Goal: Task Accomplishment & Management: Manage account settings

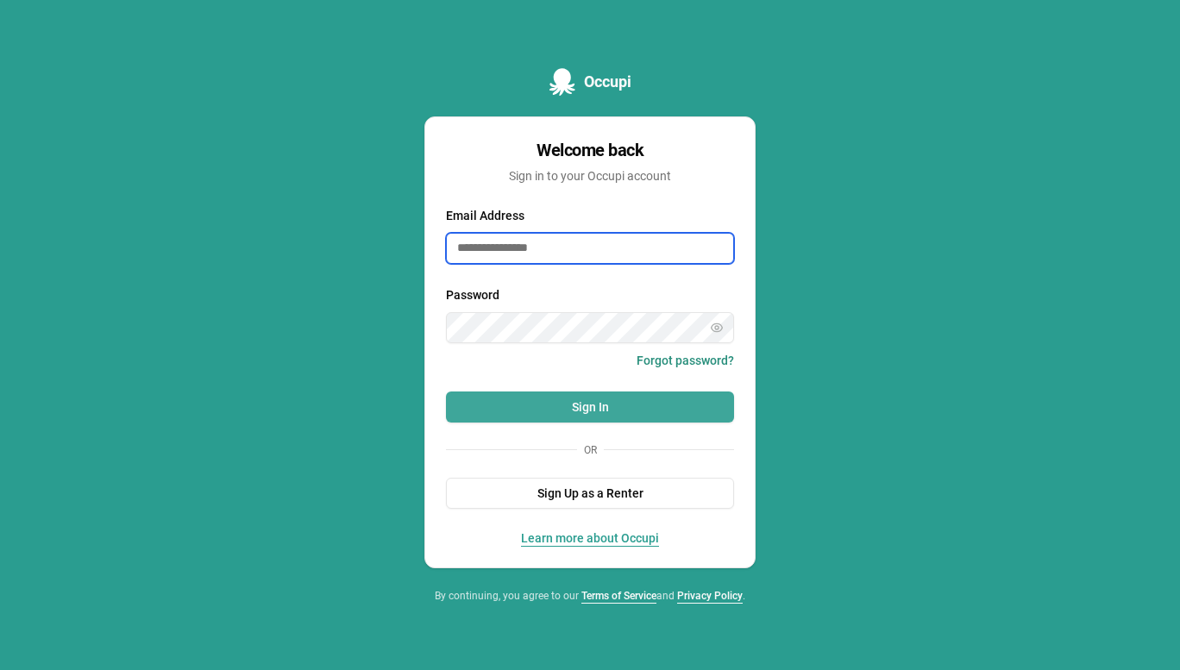
type input "**********"
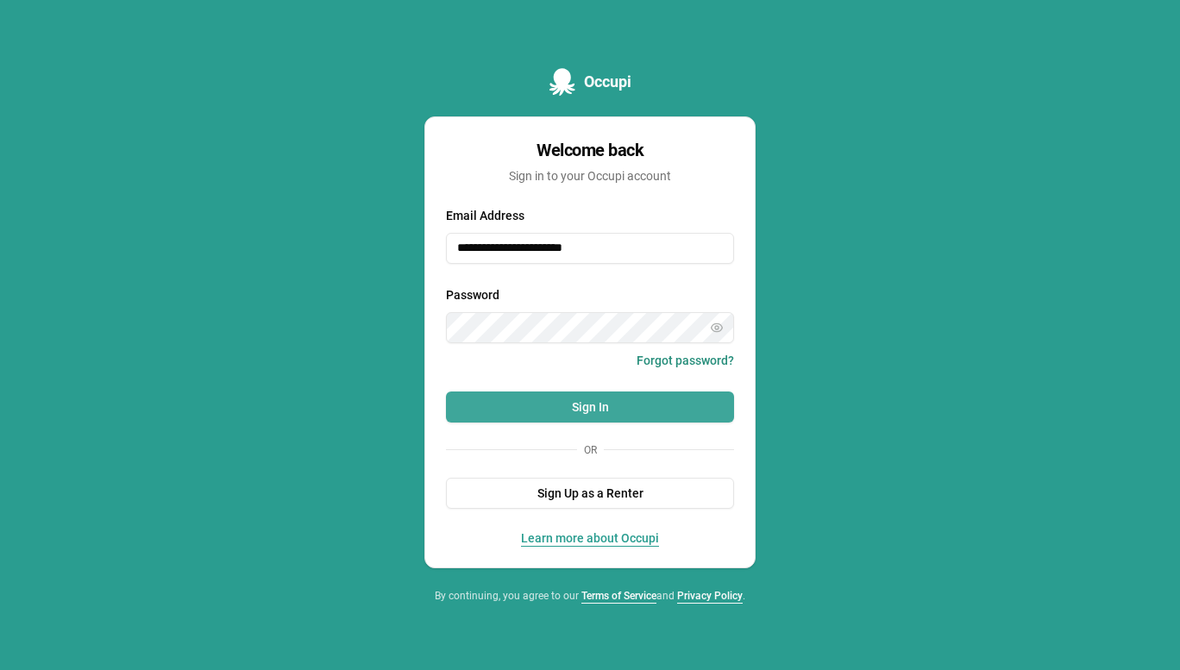
click at [557, 393] on button "Sign In" at bounding box center [590, 407] width 288 height 31
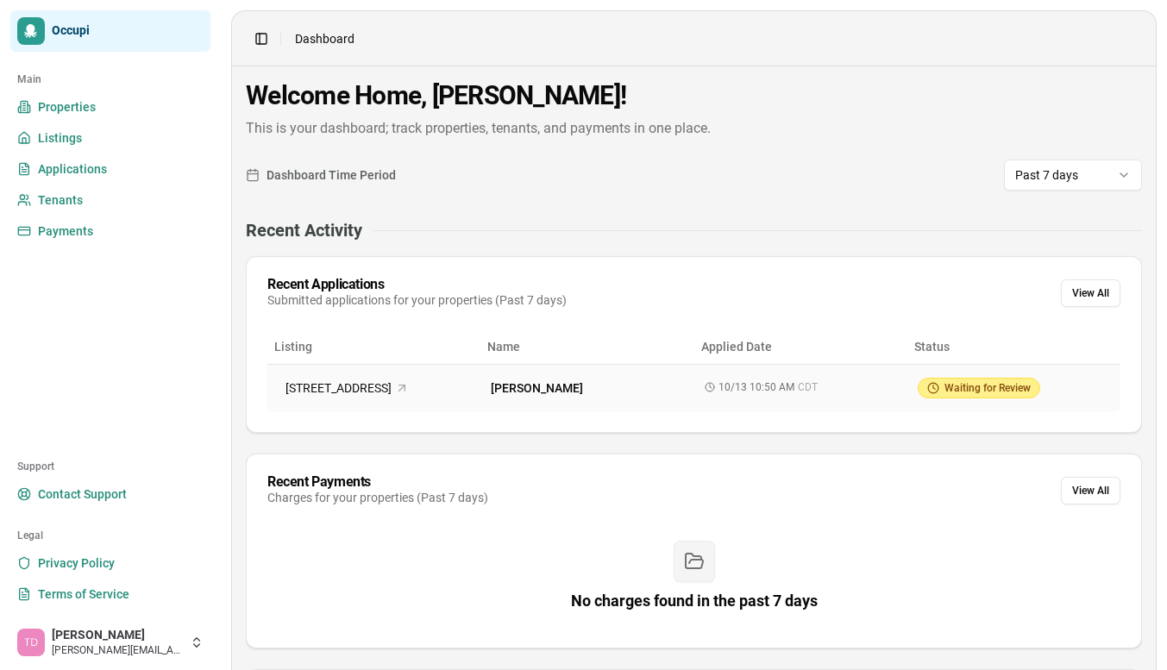
click at [964, 383] on span "Waiting for Review" at bounding box center [987, 388] width 86 height 14
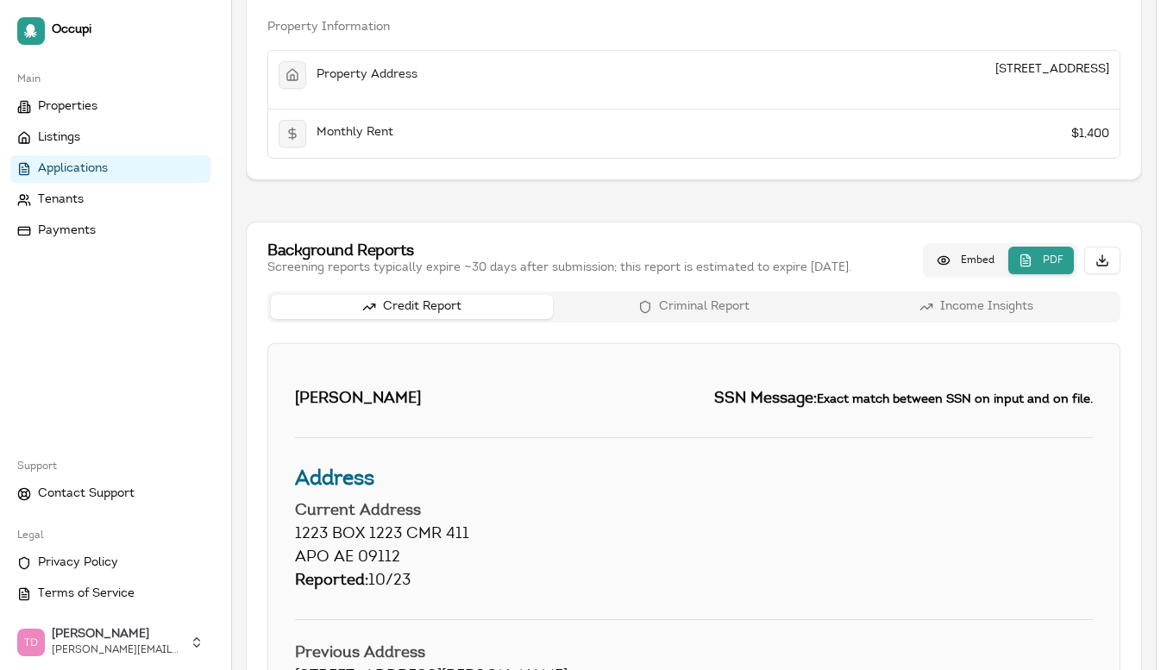
scroll to position [975, 0]
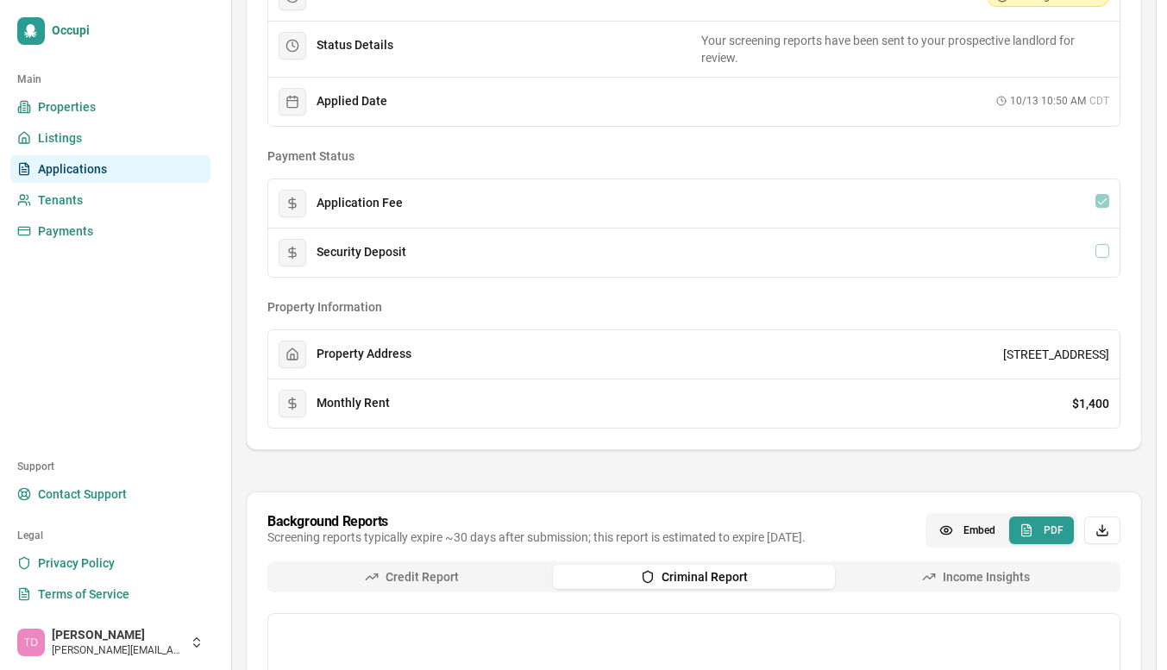
scroll to position [681, 0]
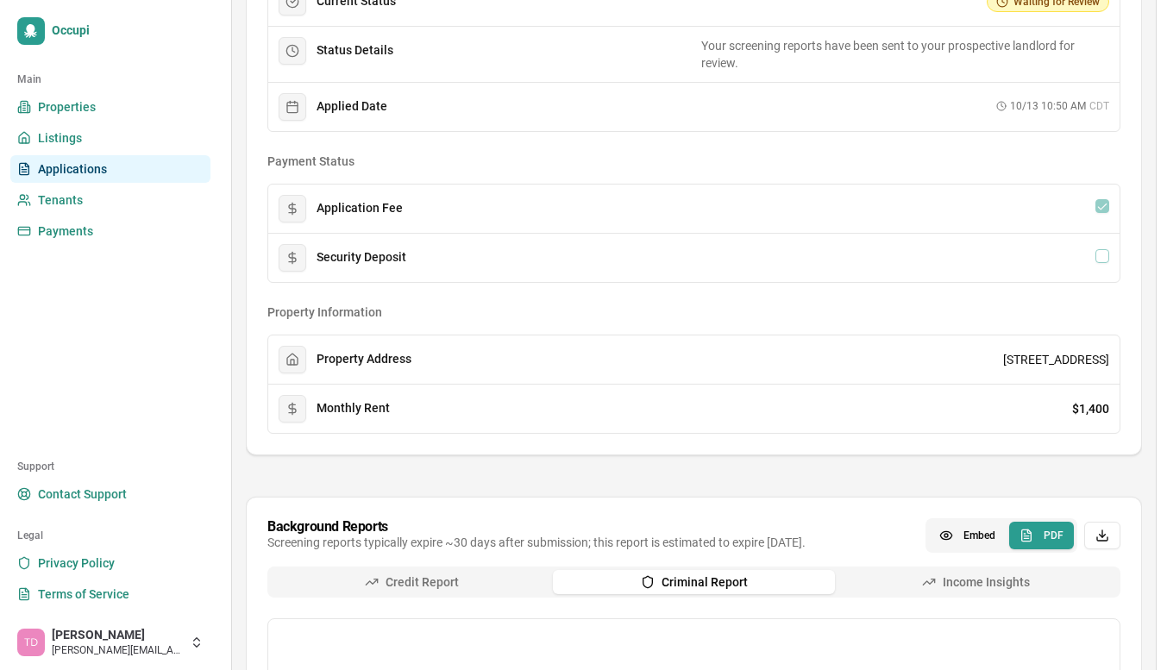
click at [950, 572] on button "Income Insights" at bounding box center [976, 582] width 282 height 24
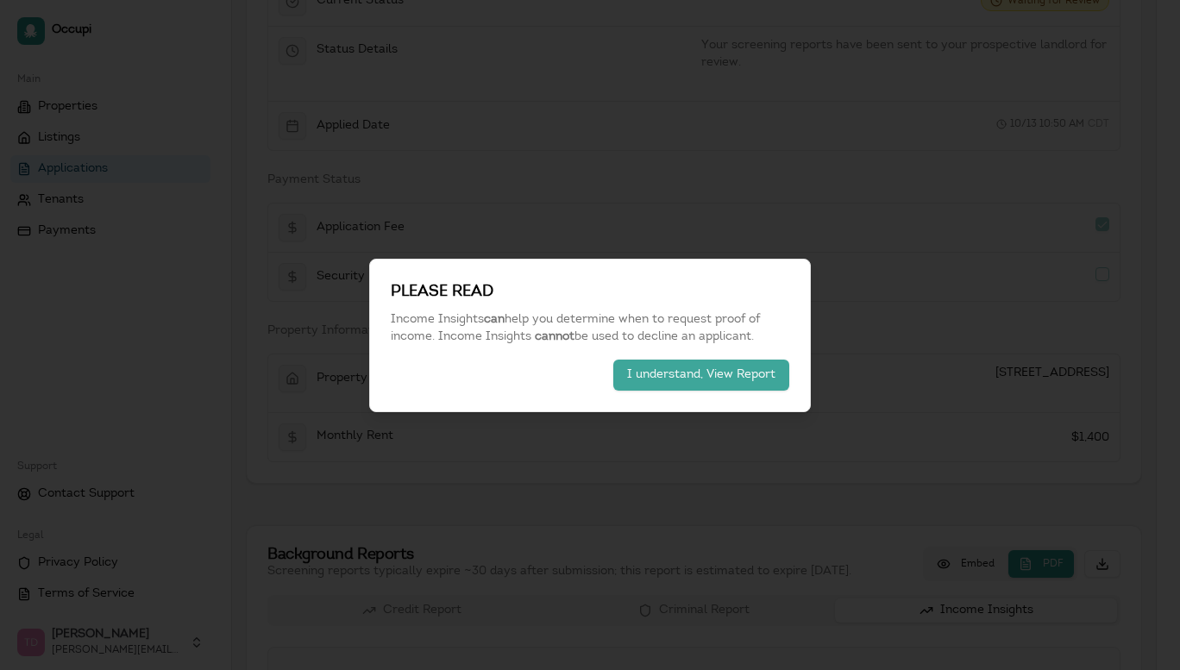
click at [736, 373] on button "I understand, View Report" at bounding box center [701, 375] width 176 height 31
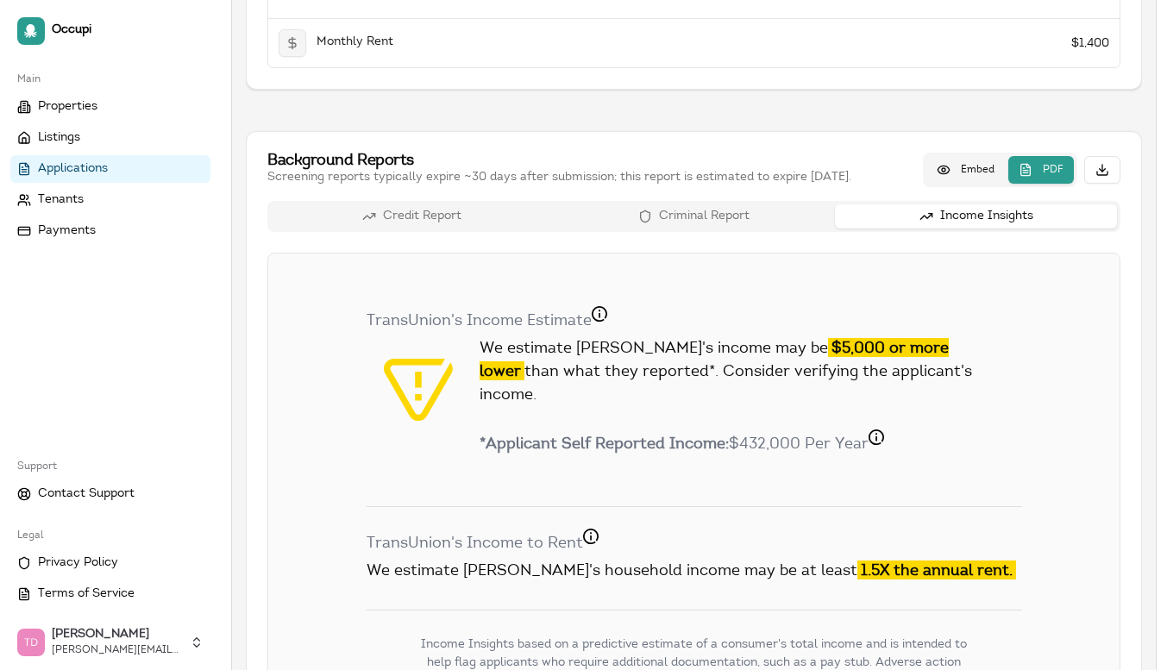
scroll to position [1064, 0]
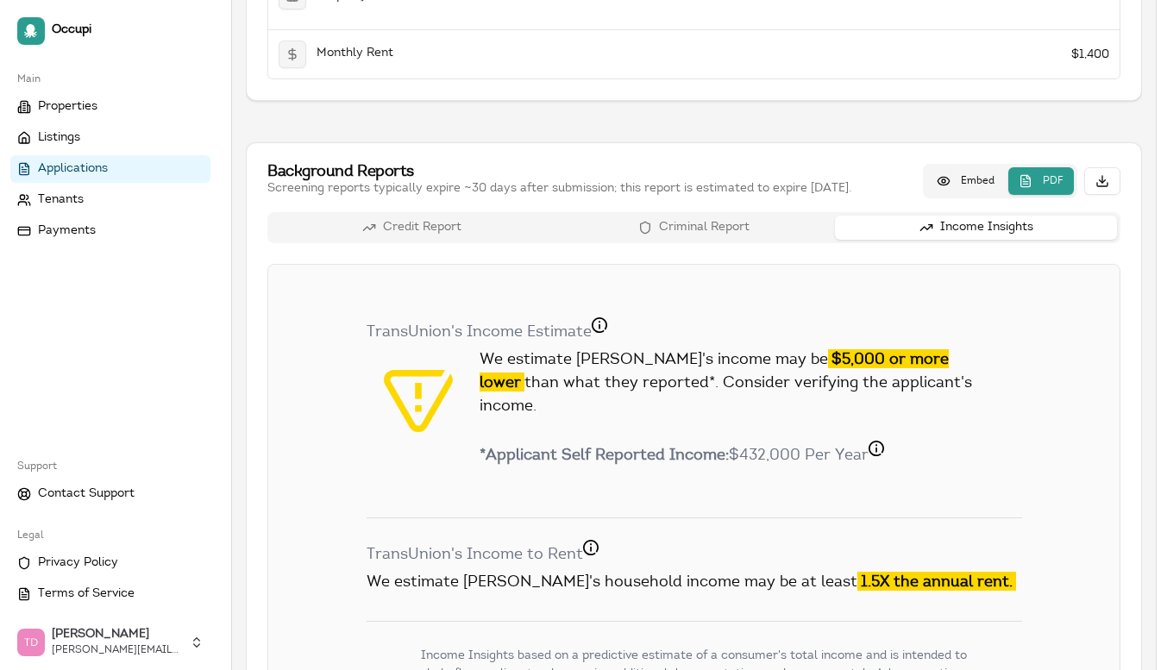
click at [729, 229] on div "Credit Report Criminal Report Income Insights V1 TransUnion's Income Estimate B…" at bounding box center [693, 587] width 853 height 751
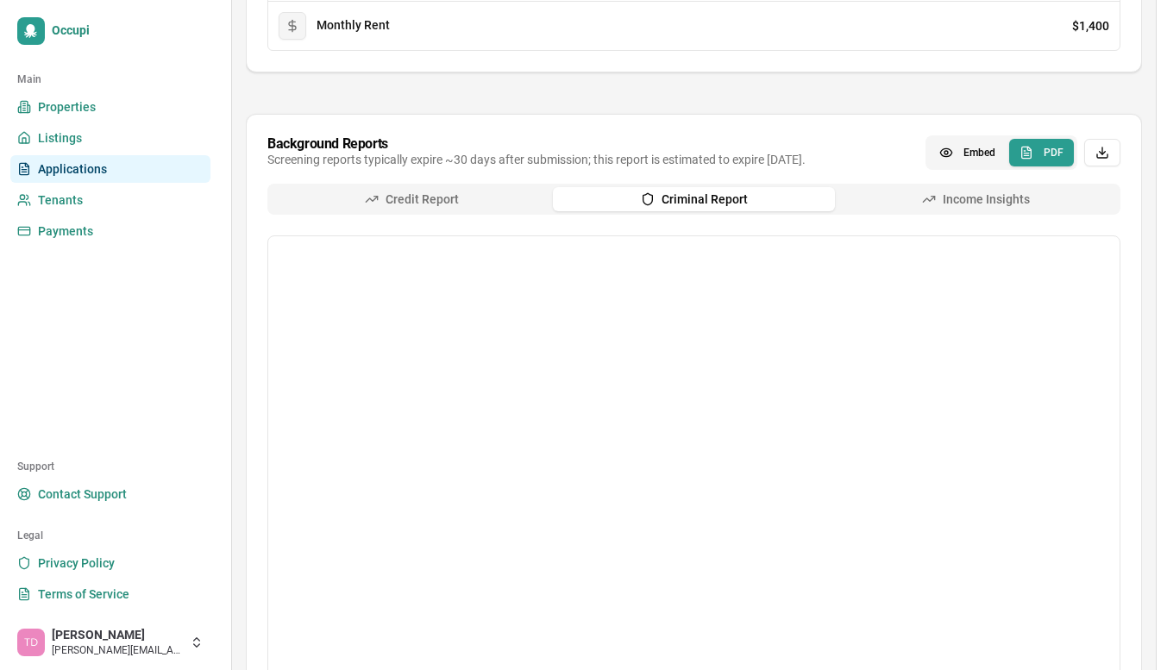
click at [404, 198] on button "Credit Report" at bounding box center [412, 199] width 282 height 24
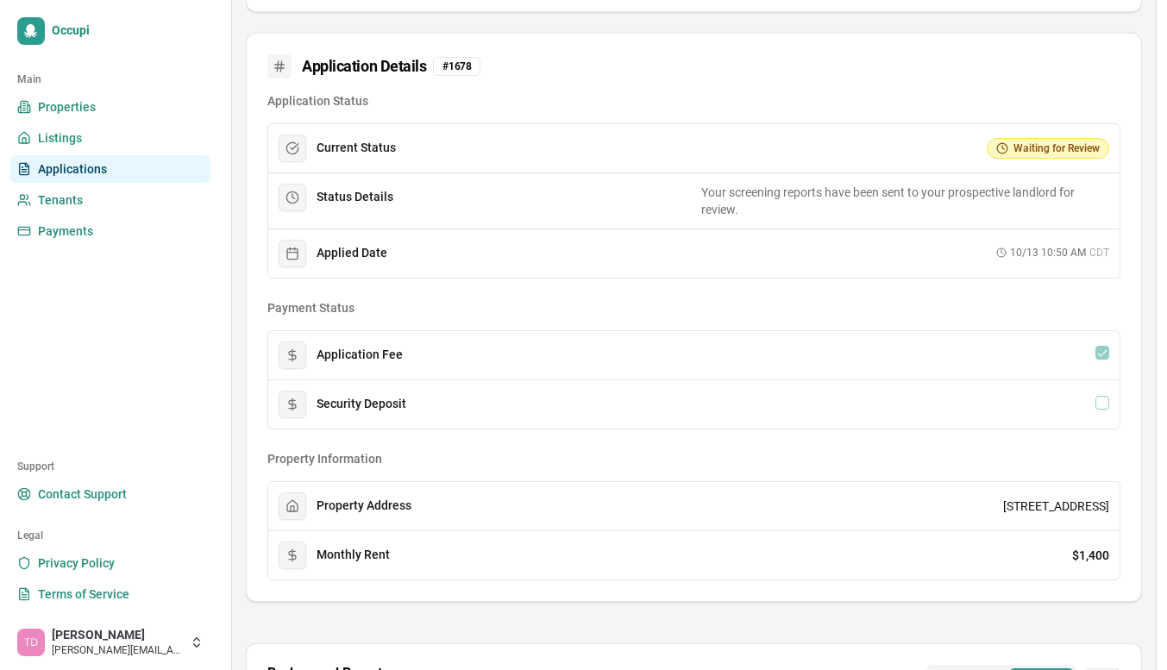
scroll to position [528, 0]
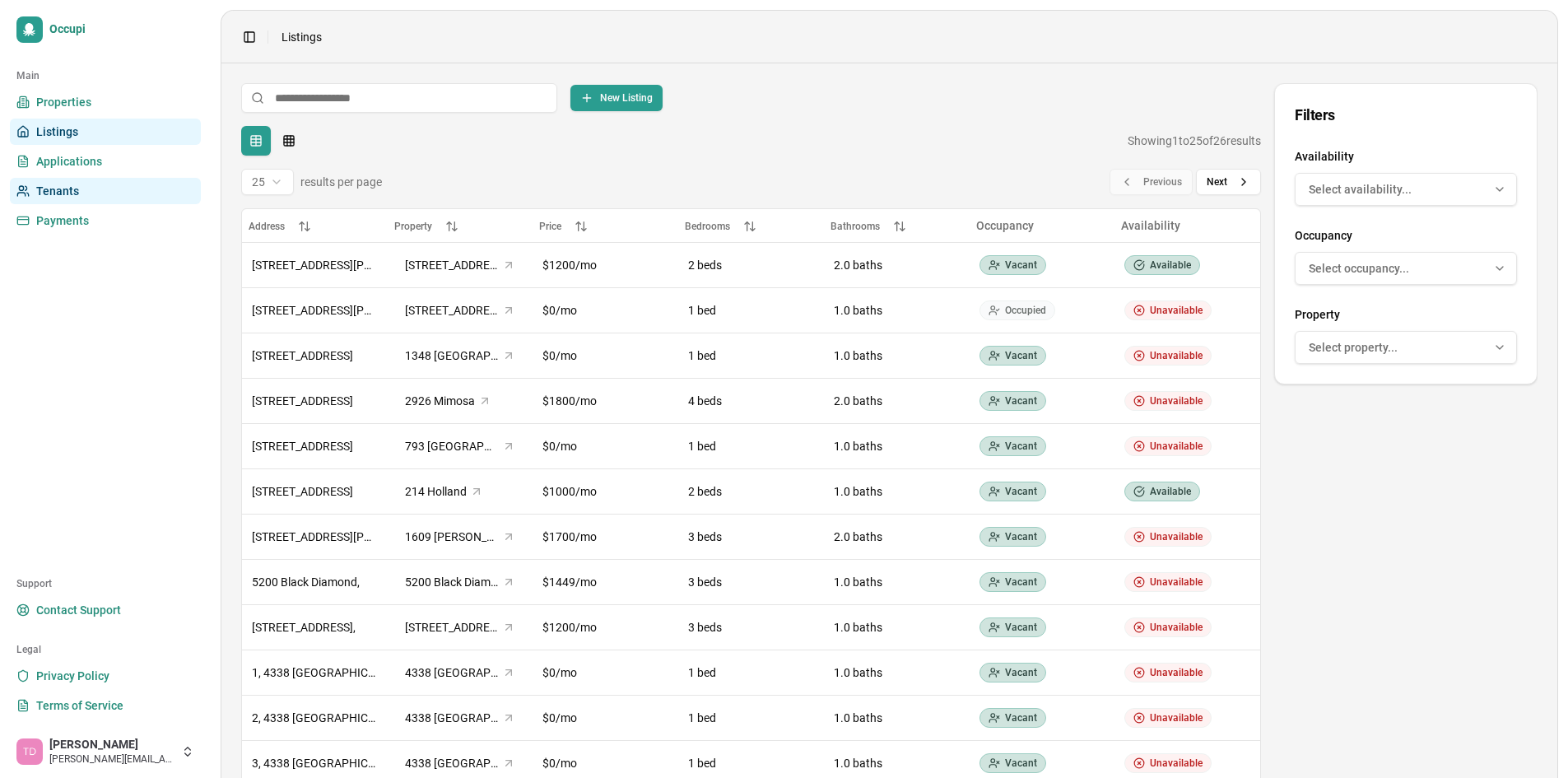
click at [89, 192] on link "Tenants" at bounding box center [105, 191] width 191 height 27
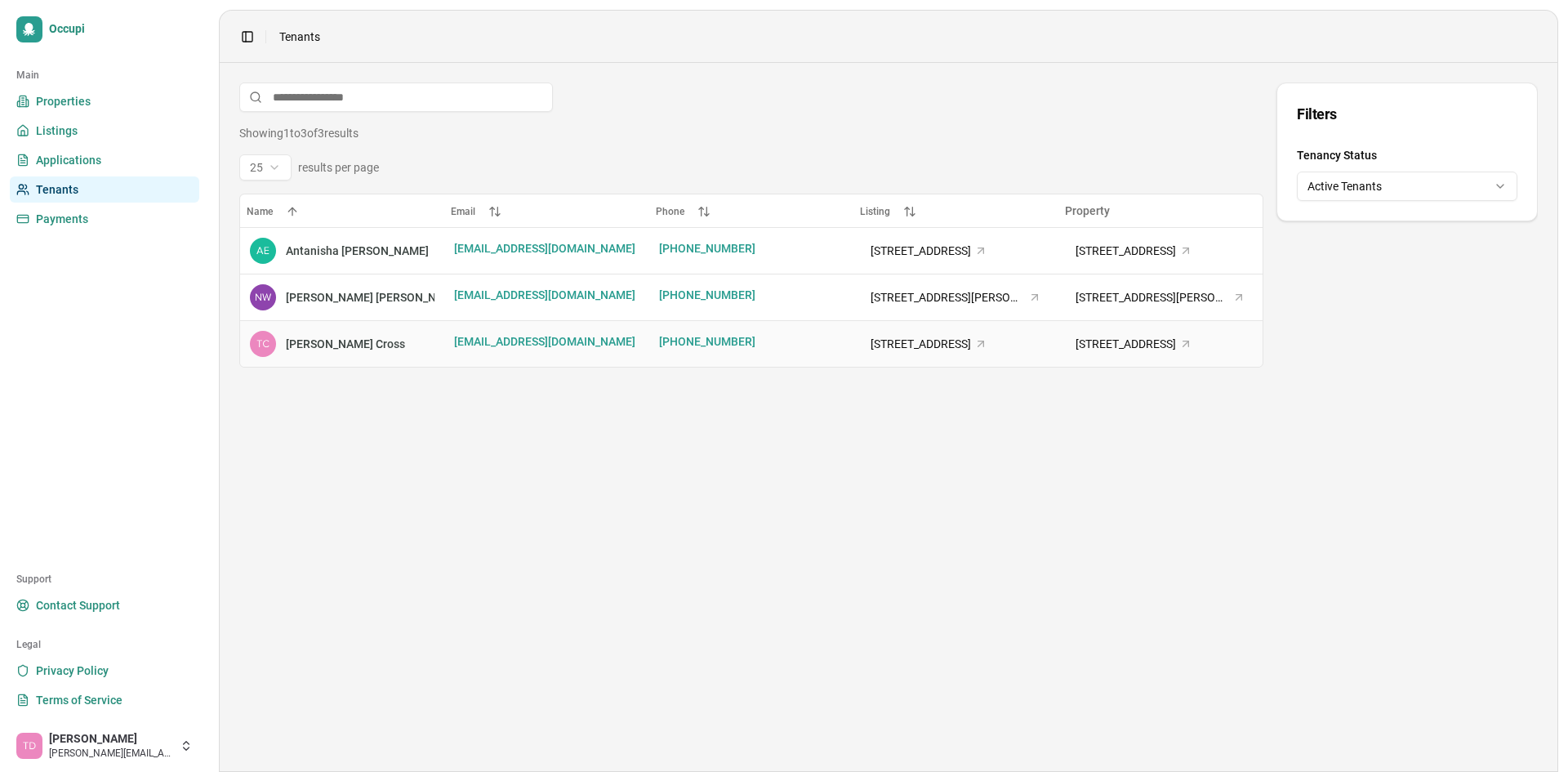
click at [282, 347] on div "[PERSON_NAME]" at bounding box center [342, 344] width 185 height 27
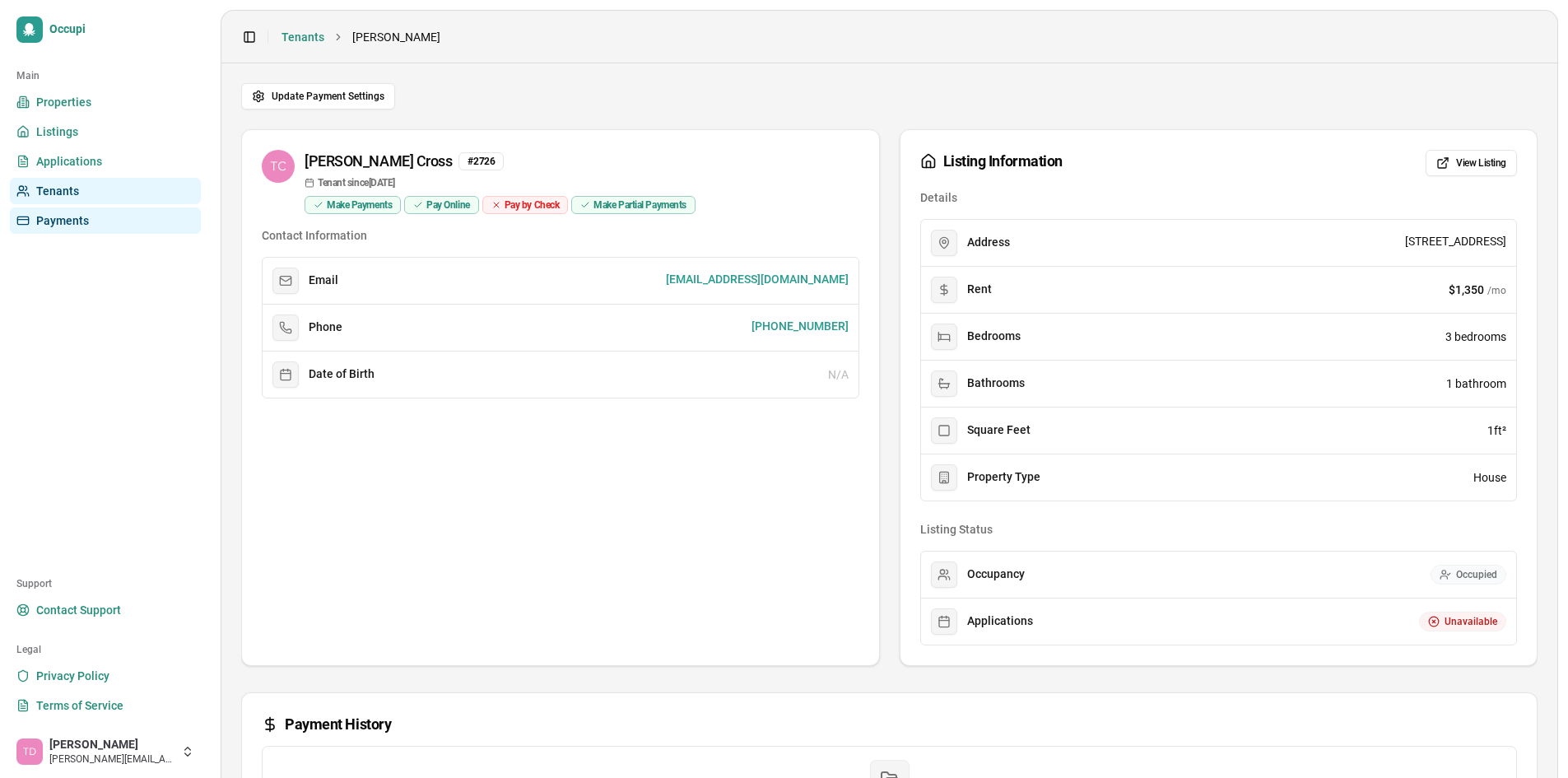
click at [71, 222] on span "Payments" at bounding box center [62, 221] width 52 height 16
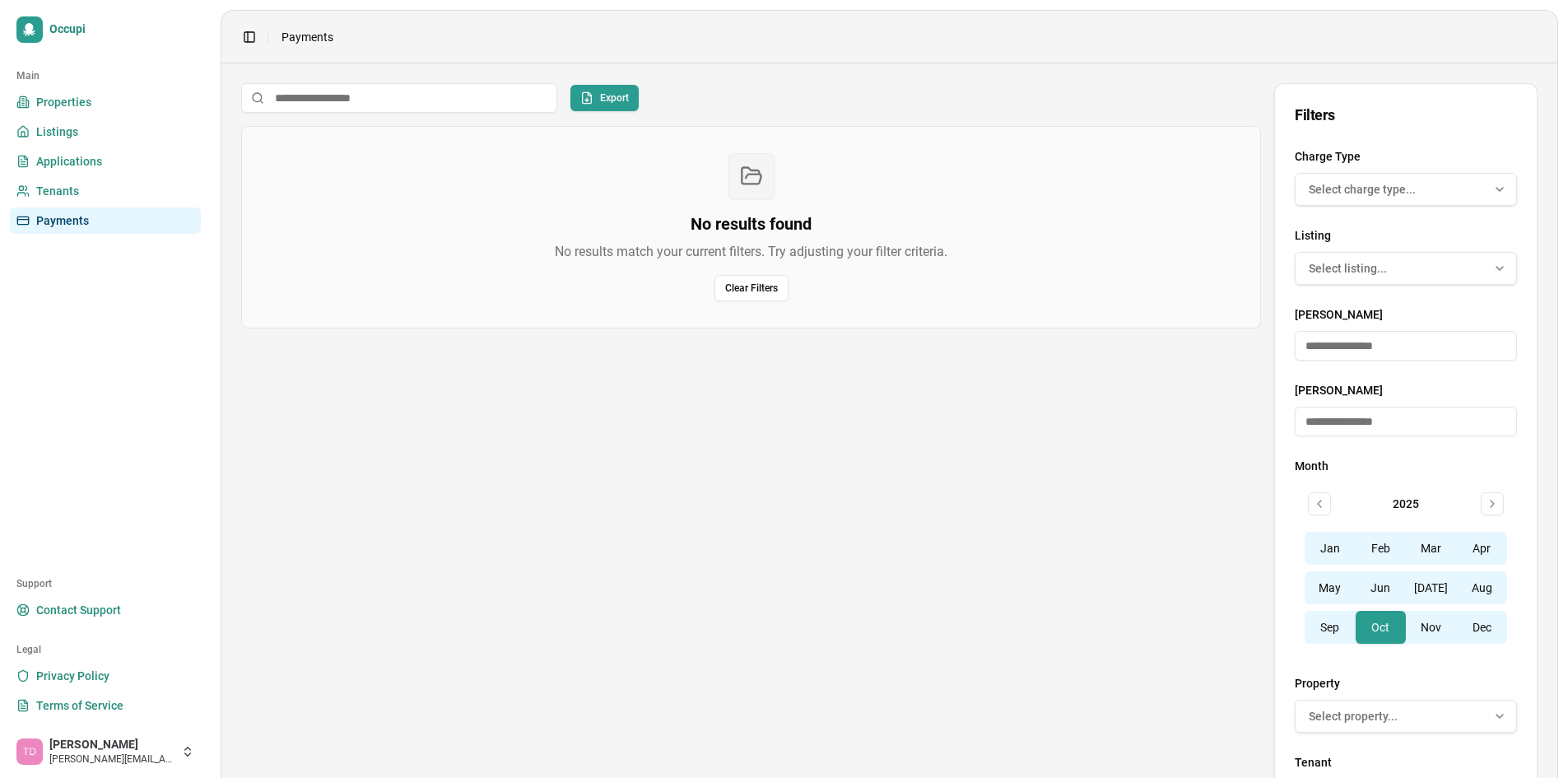
click at [1384, 197] on span "Select charge type..." at bounding box center [1362, 189] width 107 height 16
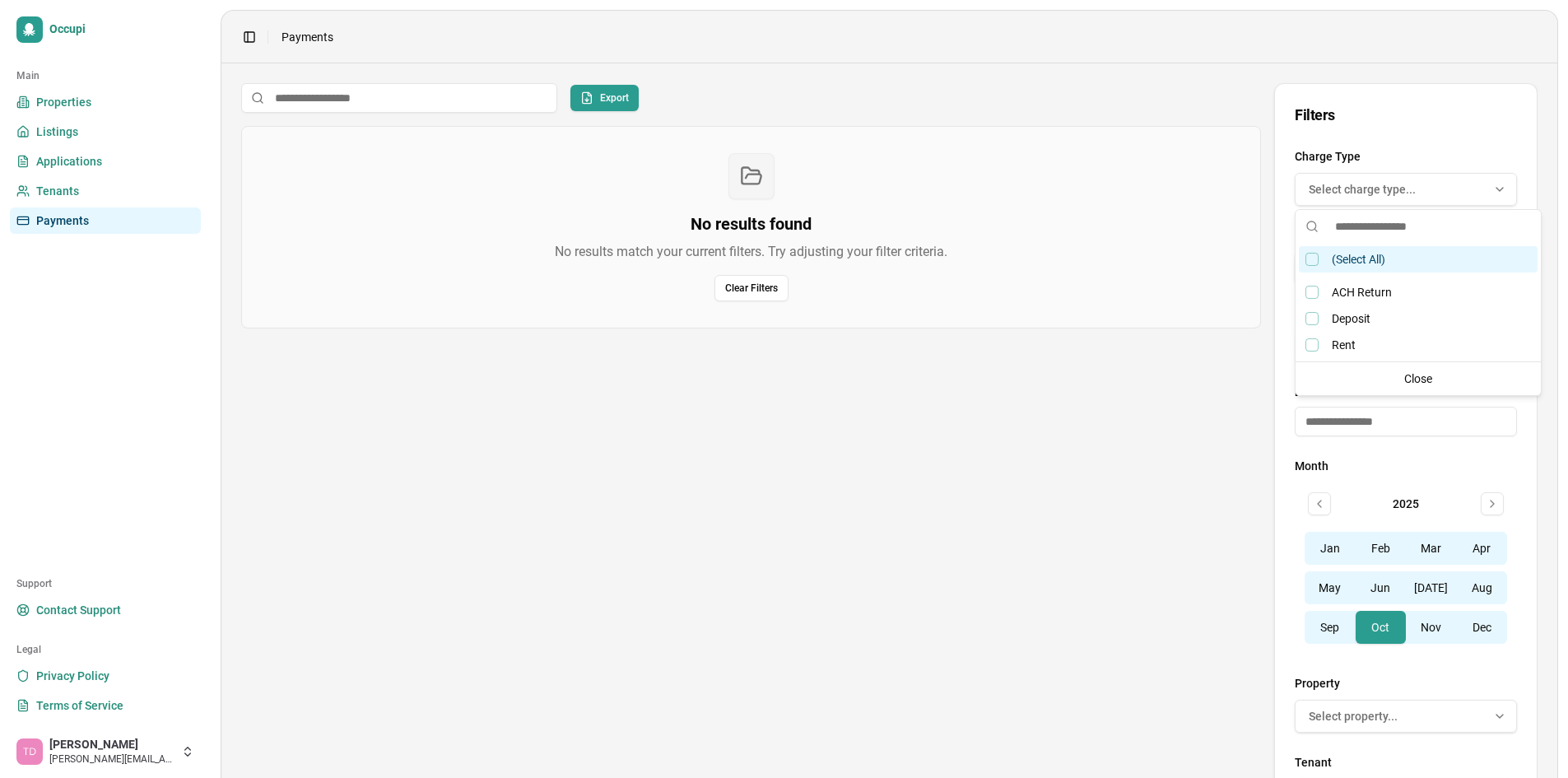
click at [1386, 158] on div "Charge Type Multi-select dropdown. Use arrow keys to navigate, Enter to select,…" at bounding box center [1406, 177] width 222 height 59
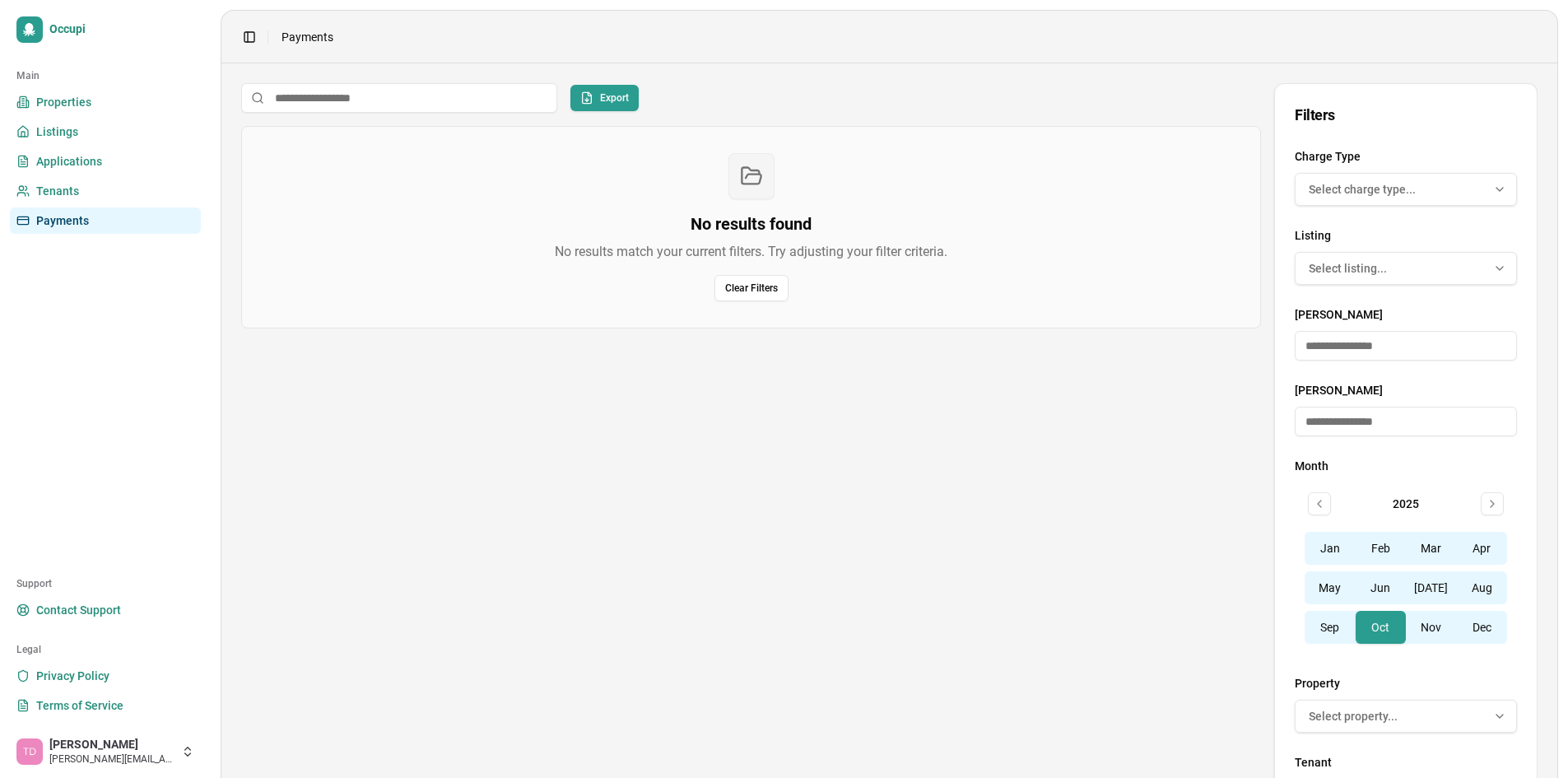
click at [1459, 718] on div "Select property..." at bounding box center [1406, 716] width 214 height 16
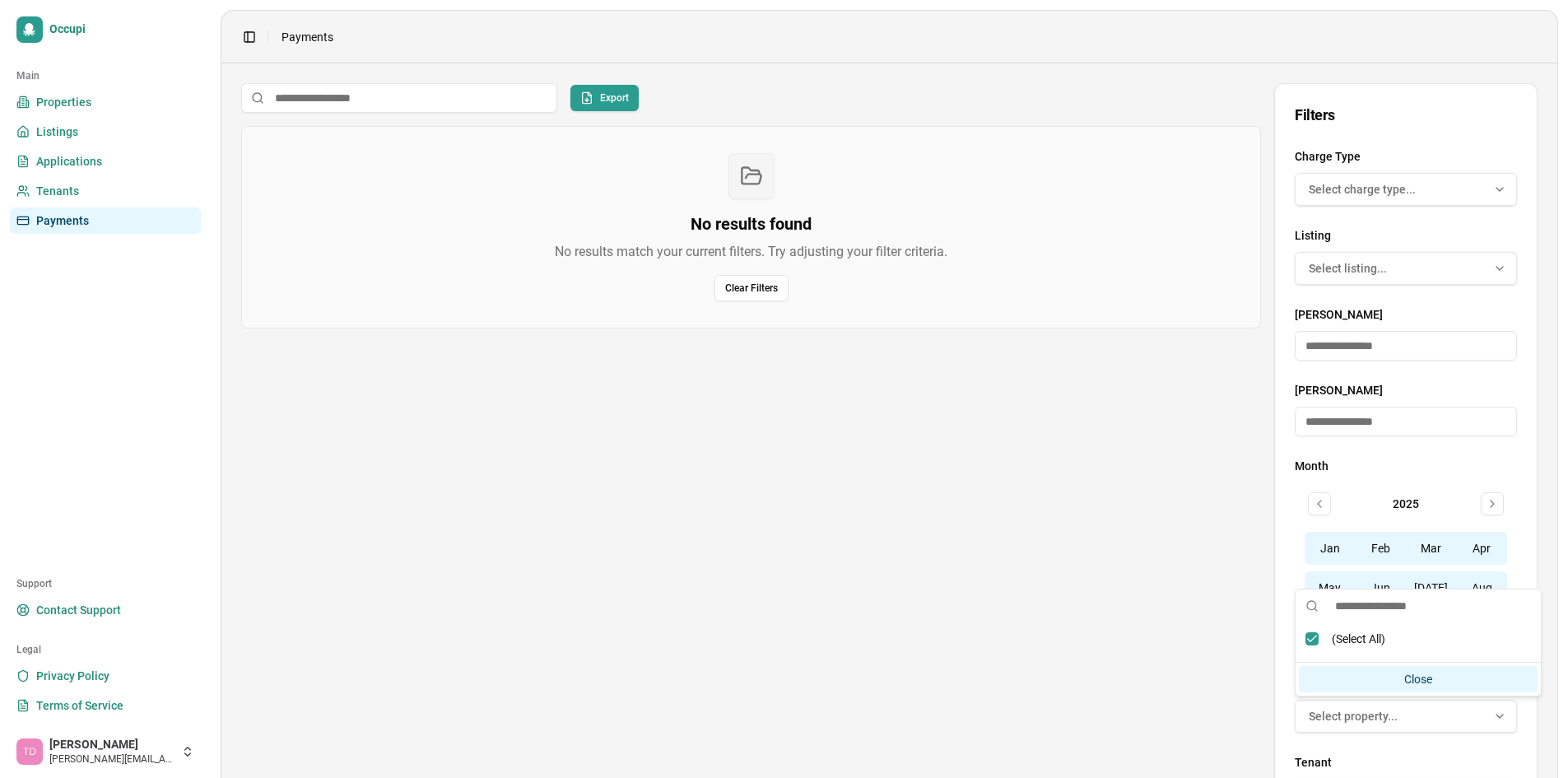
click at [1433, 674] on div "Close" at bounding box center [1418, 680] width 239 height 27
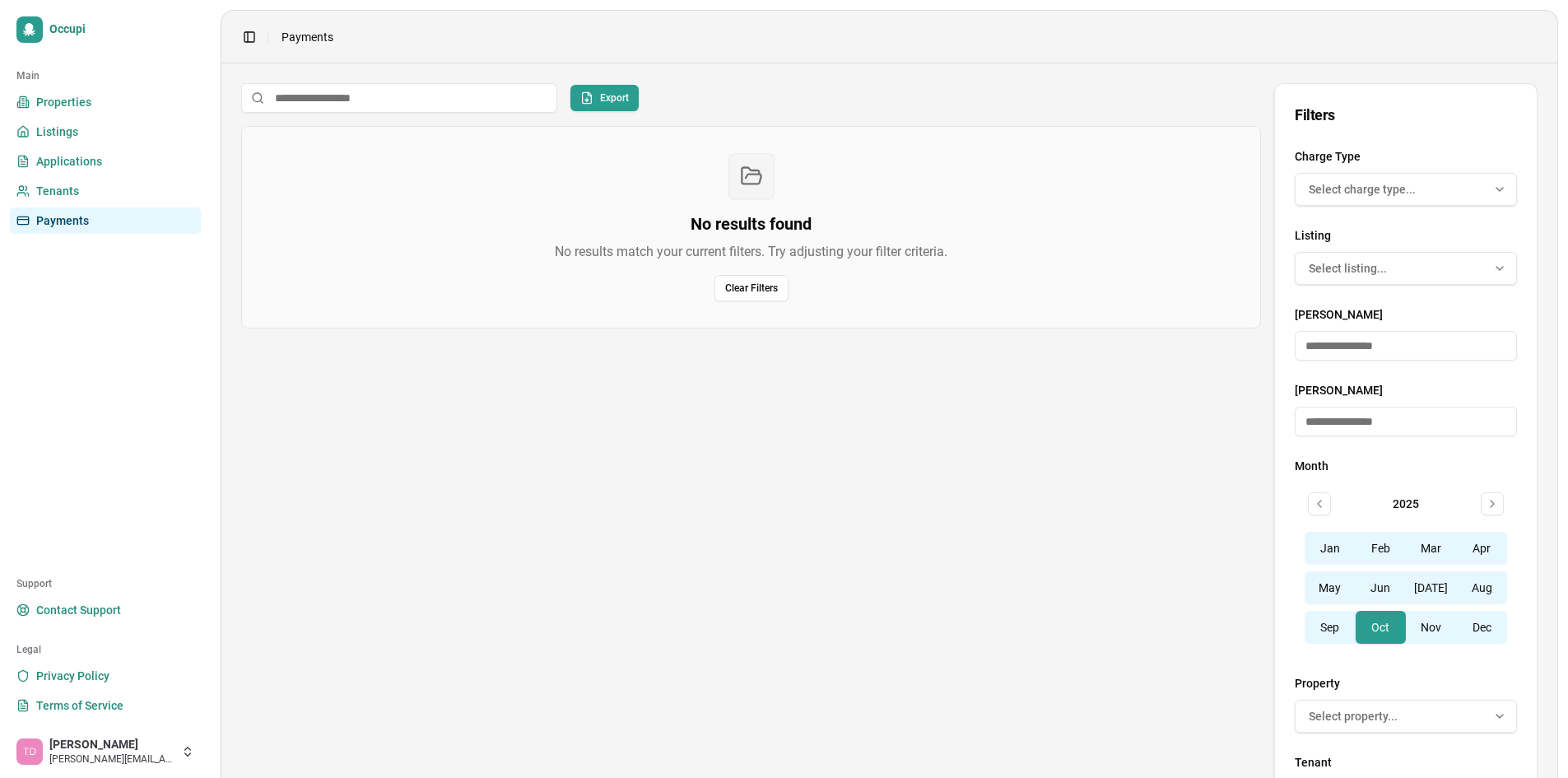
scroll to position [74, 0]
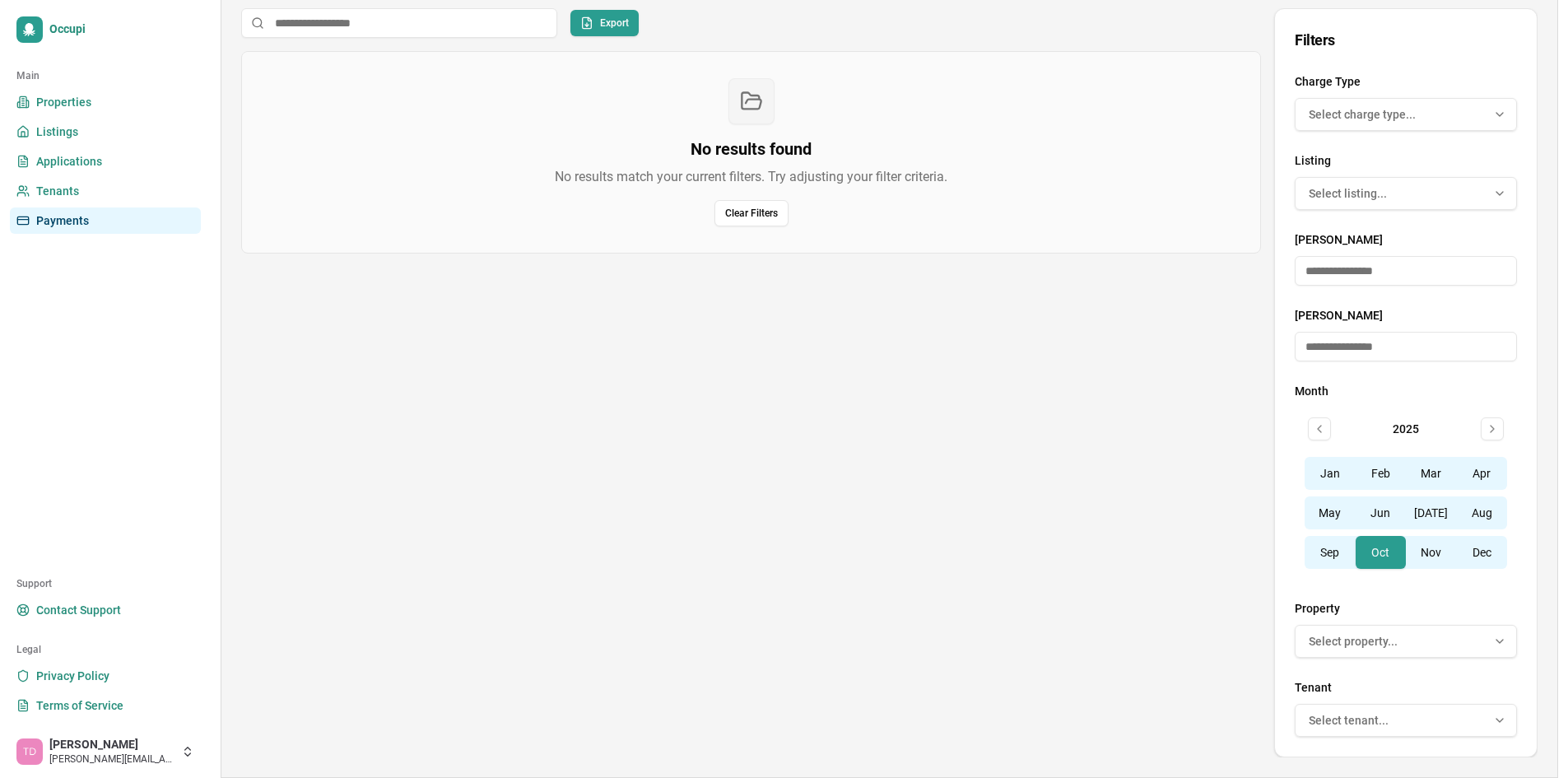
click at [1491, 721] on div "Select tenant..." at bounding box center [1406, 720] width 214 height 16
click at [1416, 680] on div "Close" at bounding box center [1418, 683] width 239 height 27
